Goal: Information Seeking & Learning: Learn about a topic

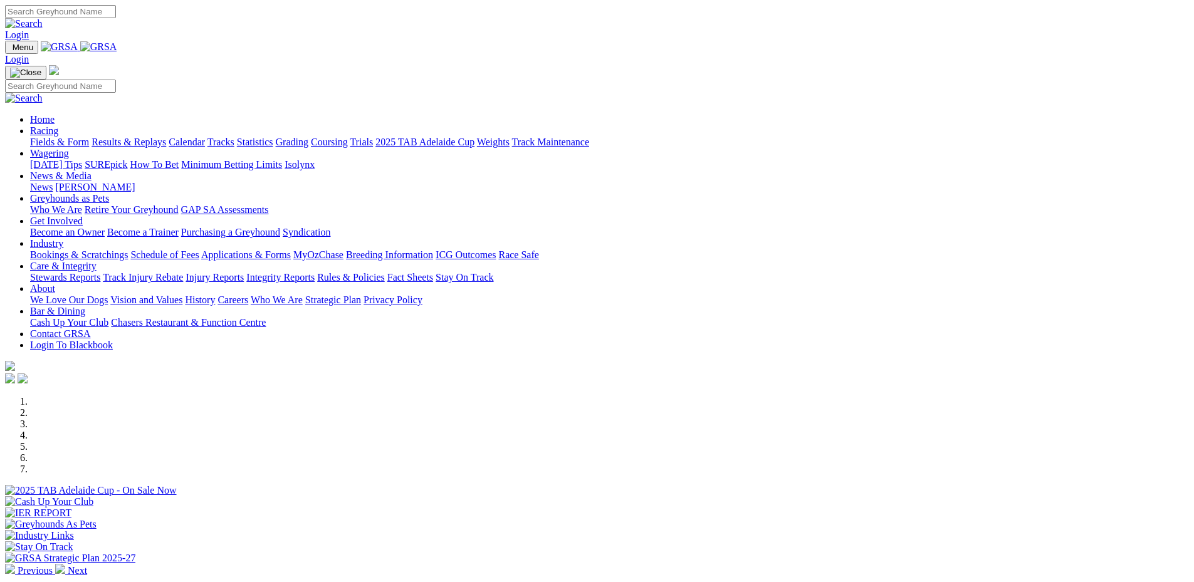
click at [58, 125] on link "Racing" at bounding box center [44, 130] width 28 height 11
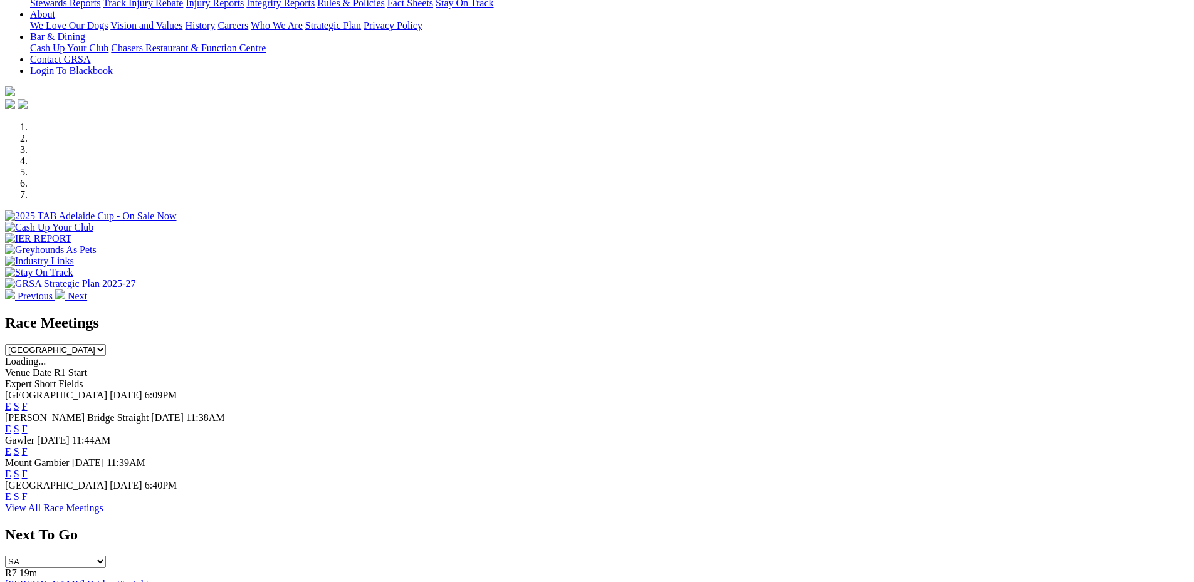
scroll to position [296, 0]
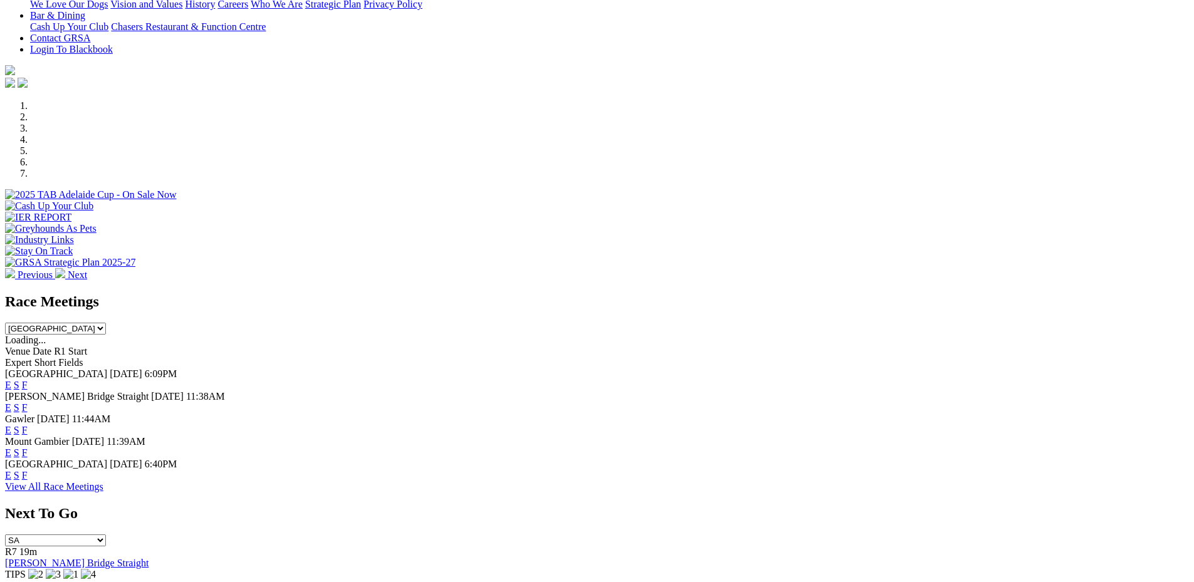
click at [11, 380] on link "E" at bounding box center [8, 385] width 6 height 11
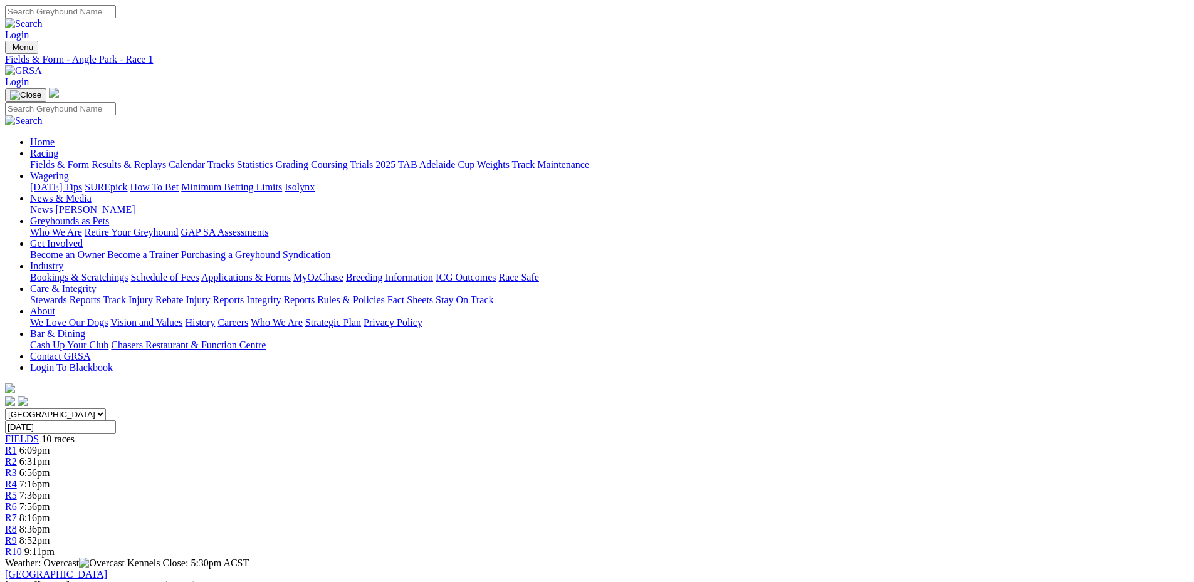
click at [17, 513] on link "R7" at bounding box center [11, 518] width 12 height 11
click at [55, 546] on span "9:11pm" at bounding box center [39, 551] width 30 height 11
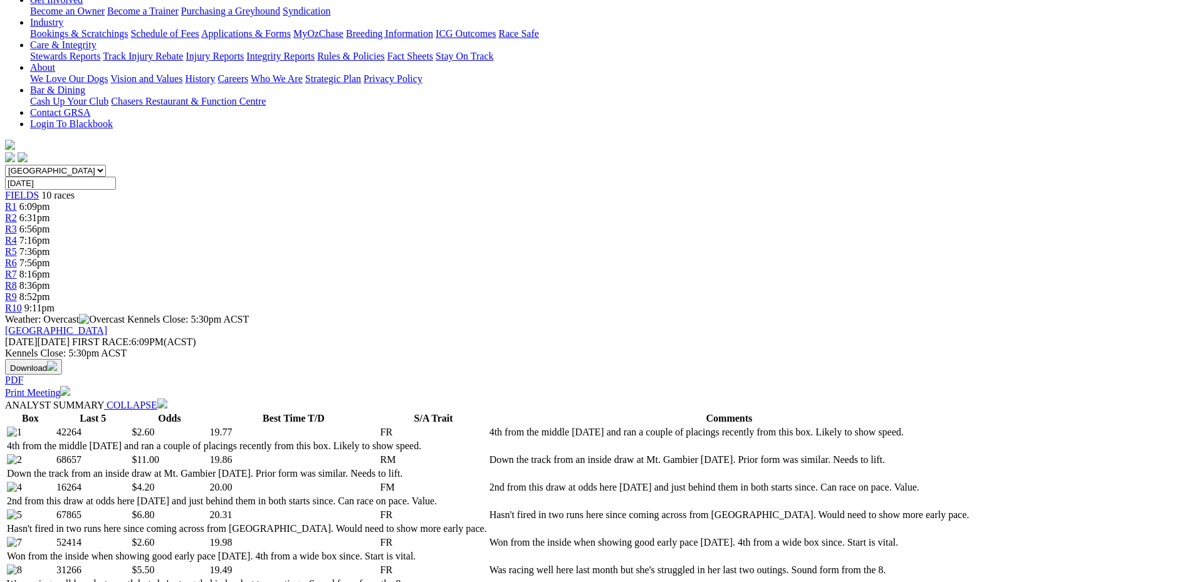
scroll to position [227, 0]
